Goal: Find specific page/section: Find specific page/section

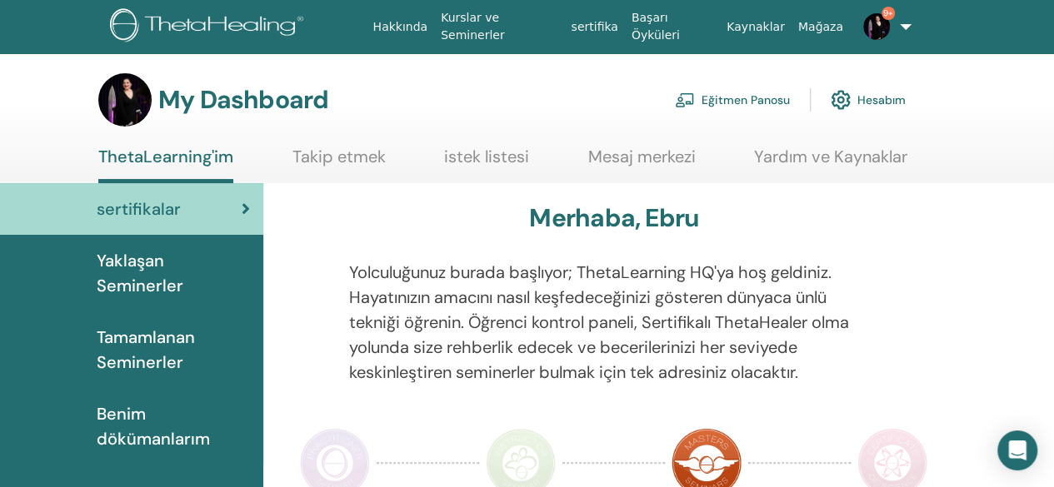
click at [756, 95] on link "Eğitmen Panosu" at bounding box center [732, 100] width 115 height 37
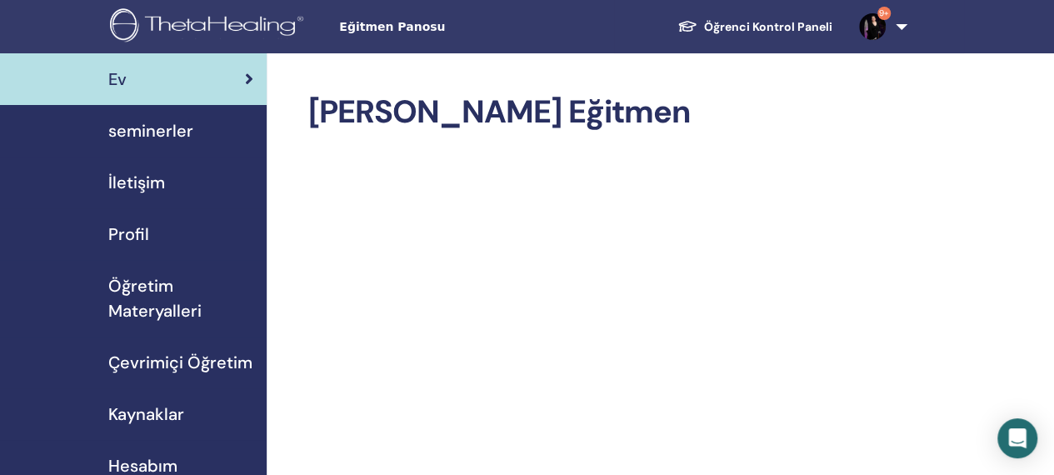
click at [175, 127] on span "seminerler" at bounding box center [150, 130] width 85 height 25
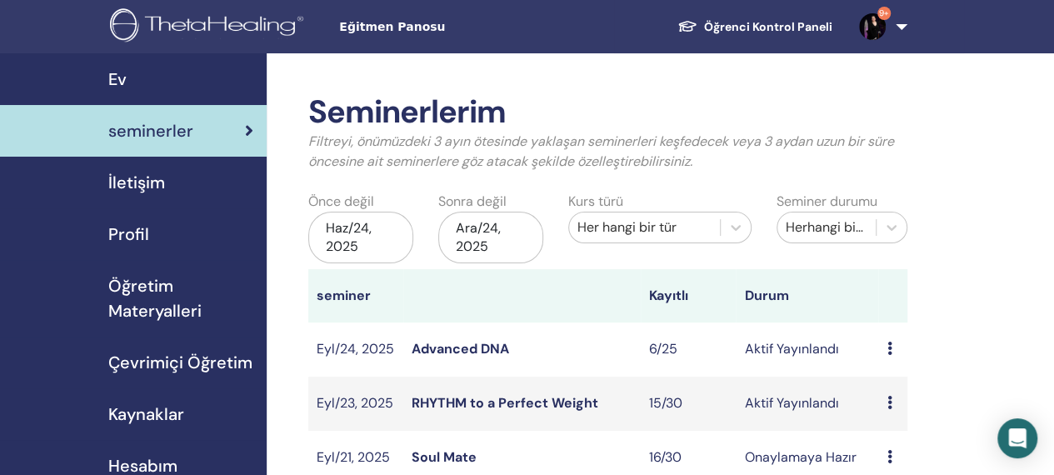
click at [490, 398] on link "RHYTHM to a Perfect Weight" at bounding box center [505, 402] width 187 height 17
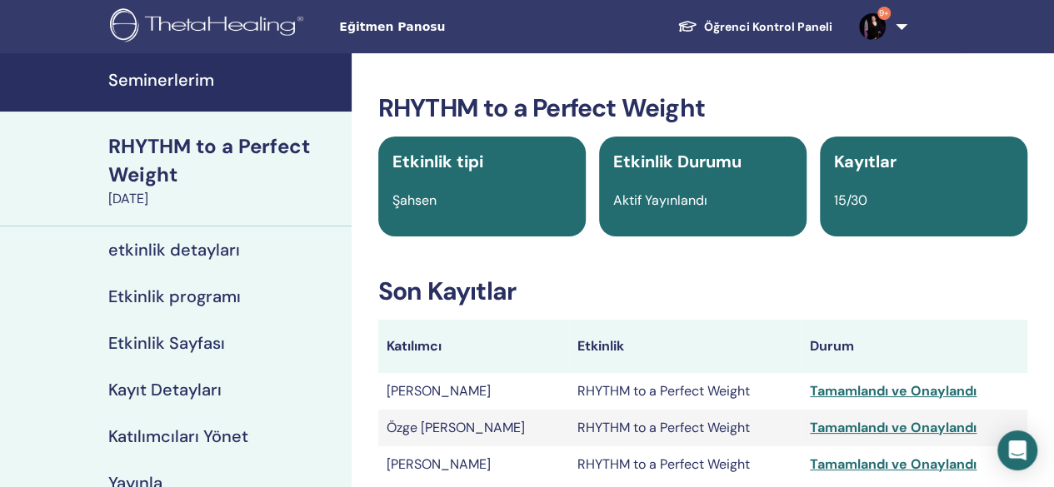
click at [172, 144] on div "RHYTHM to a Perfect Weight" at bounding box center [224, 160] width 233 height 57
click at [138, 76] on h4 "Seminerlerim" at bounding box center [224, 80] width 233 height 20
